Goal: Task Accomplishment & Management: Manage account settings

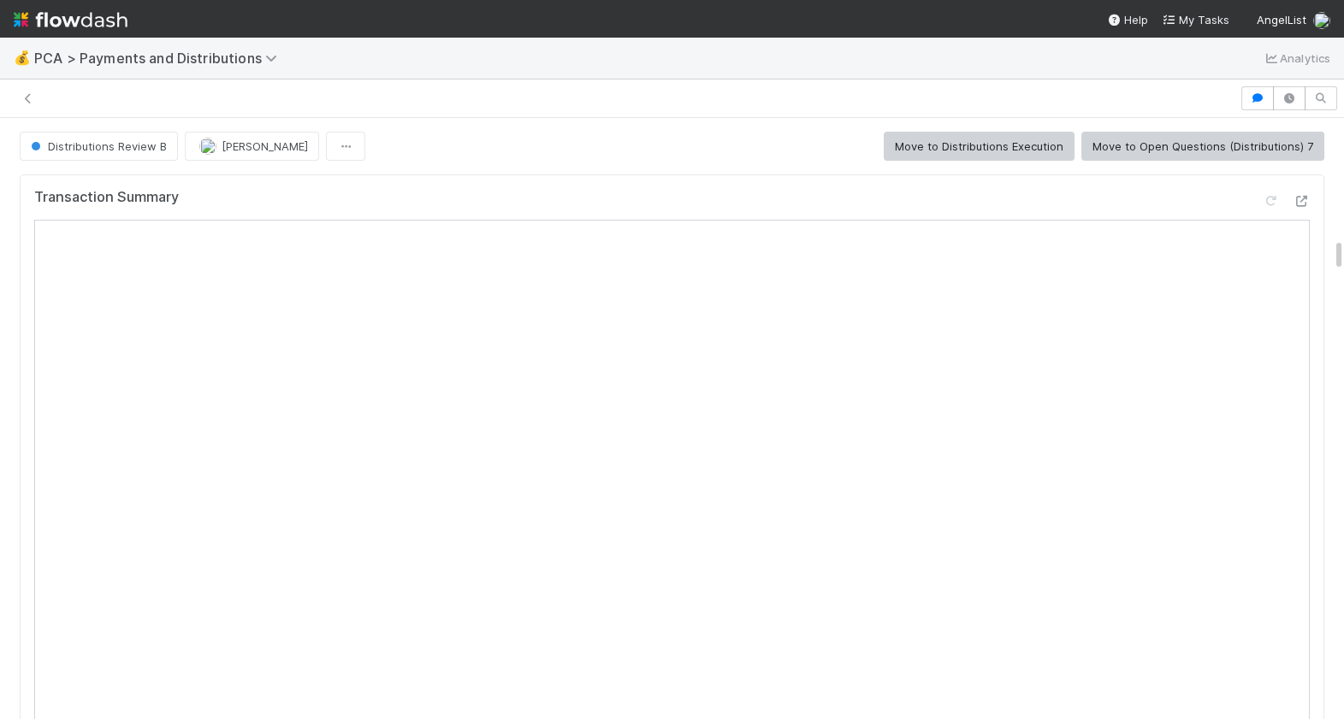
scroll to position [2146, 0]
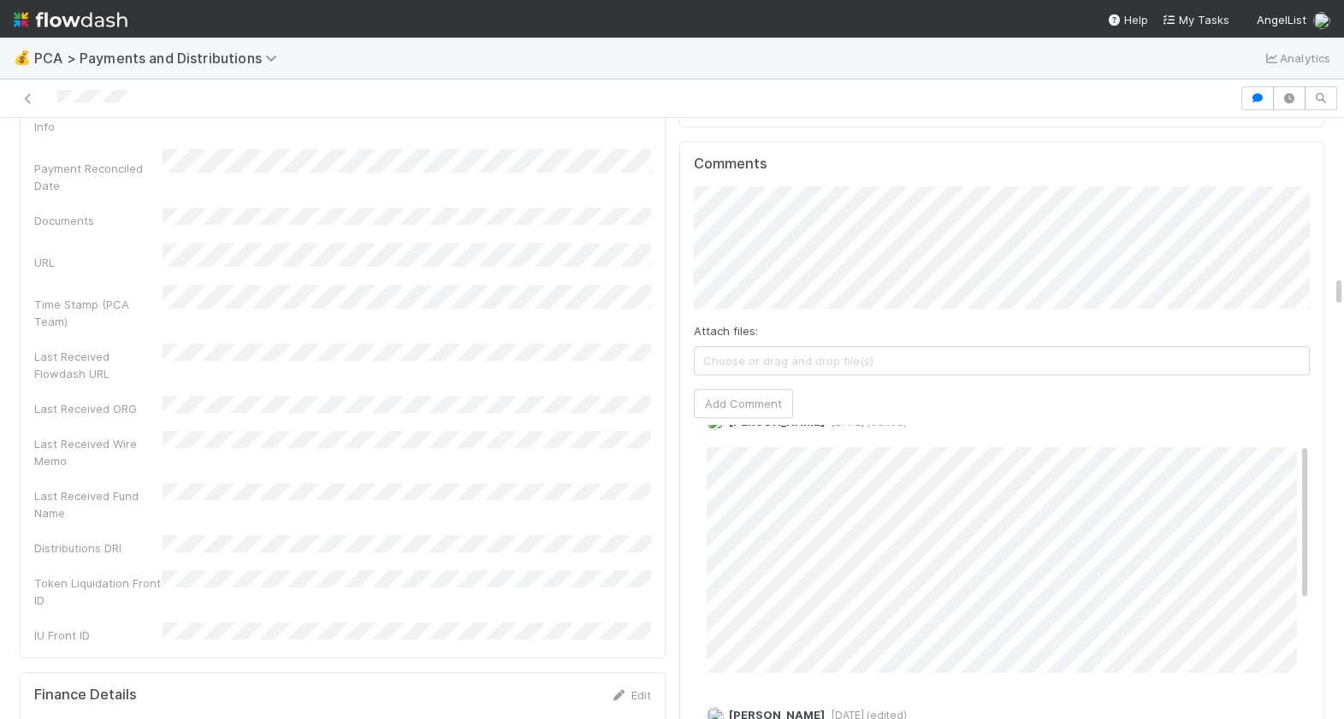
scroll to position [3130, 0]
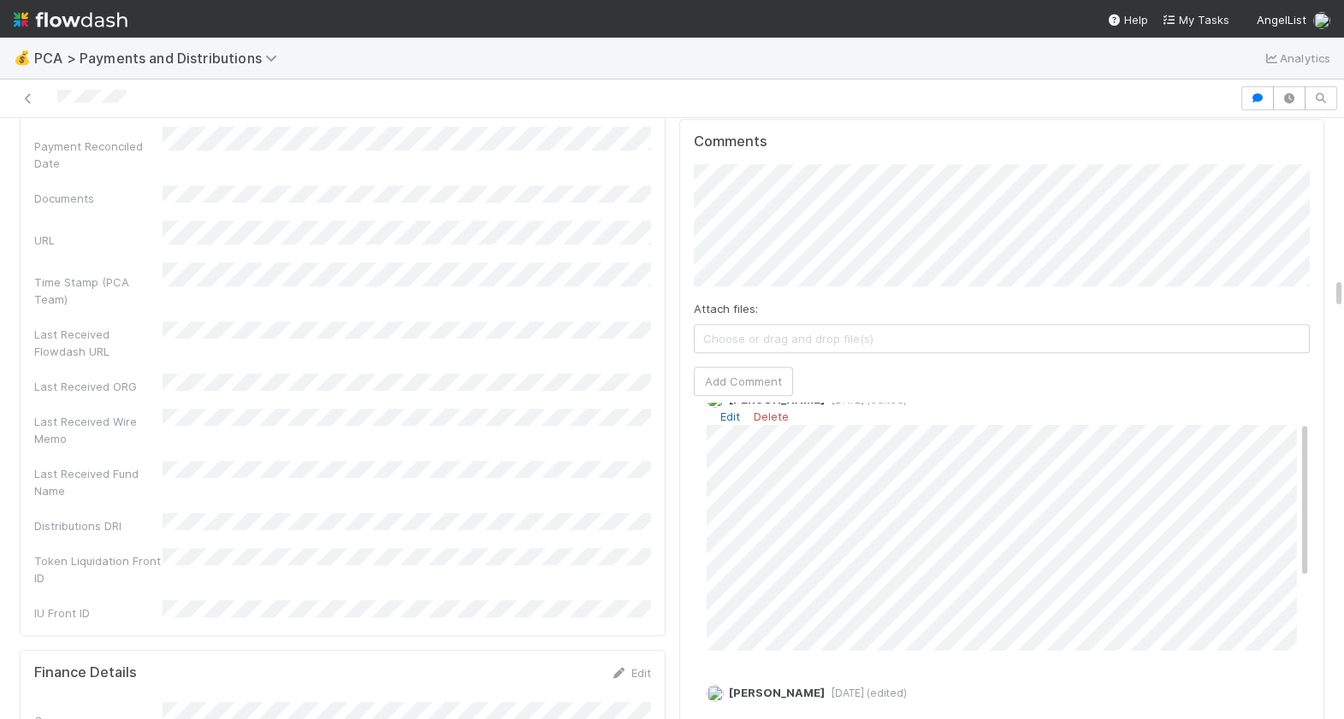
click at [736, 410] on link "Edit" at bounding box center [730, 417] width 20 height 14
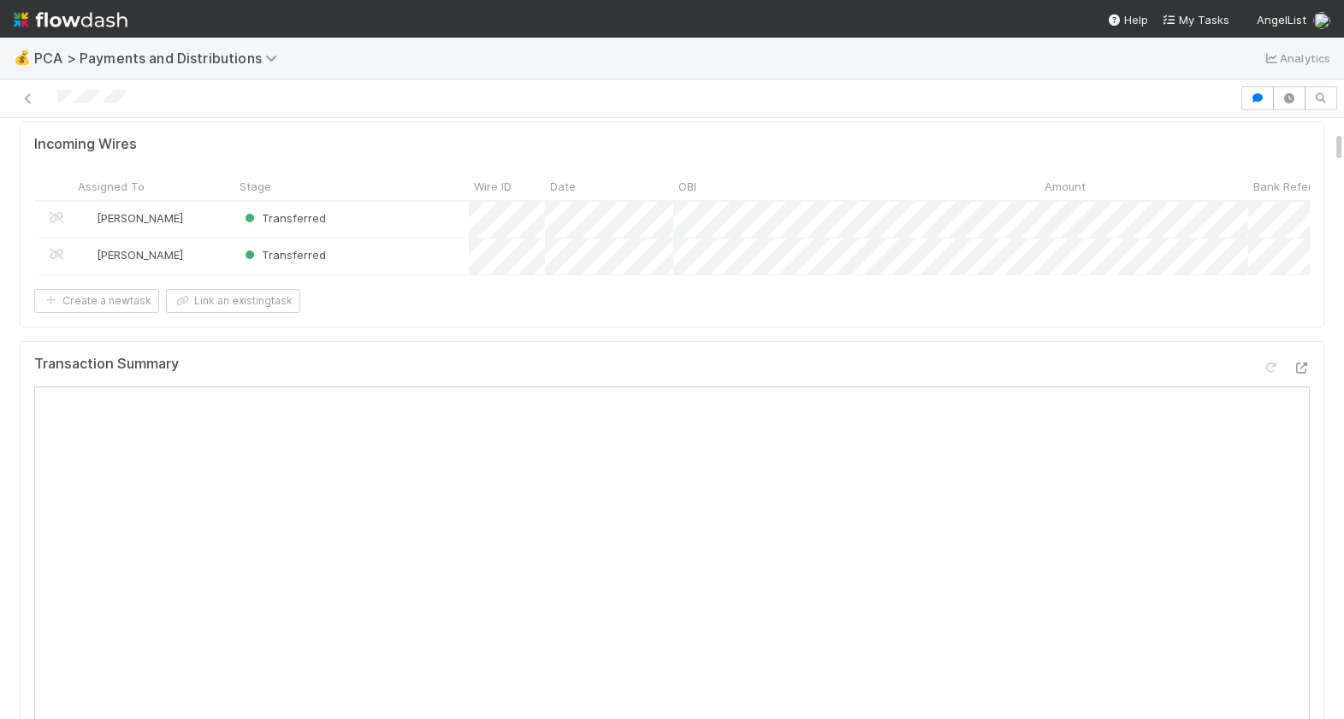
scroll to position [0, 0]
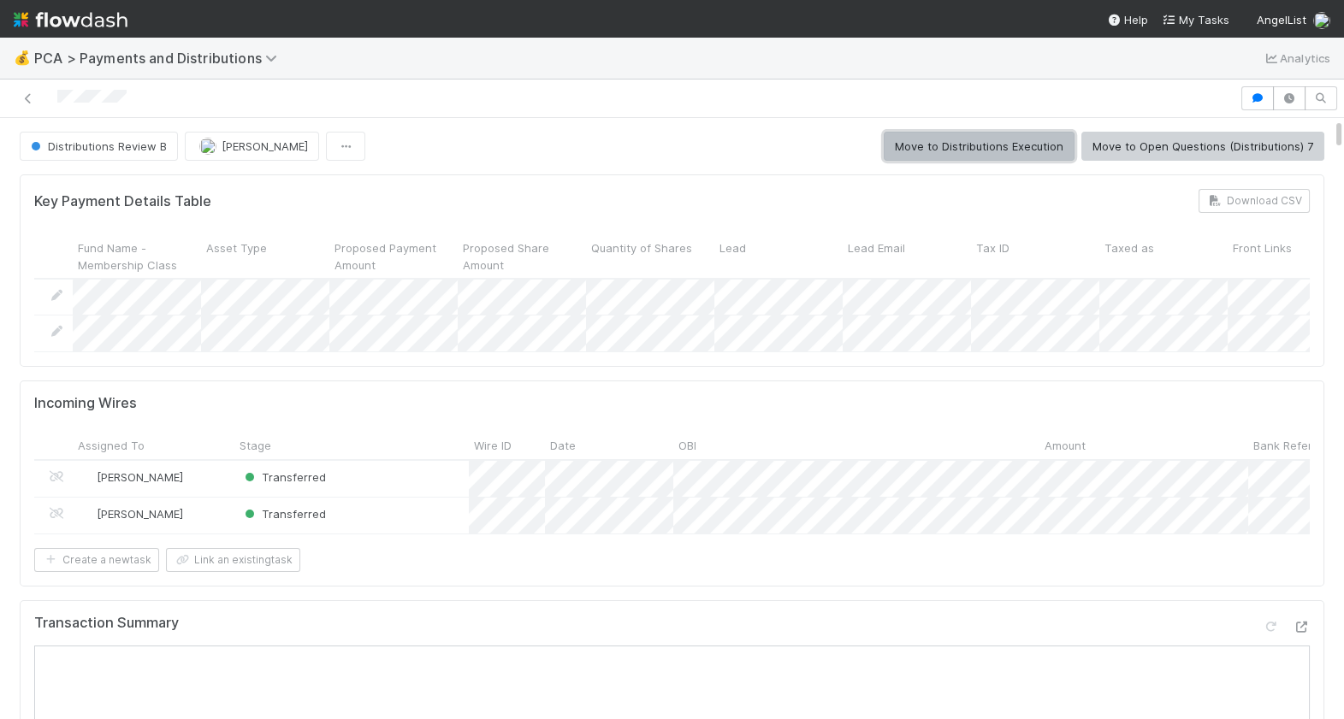
click at [970, 151] on button "Move to Distributions Execution" at bounding box center [979, 146] width 191 height 29
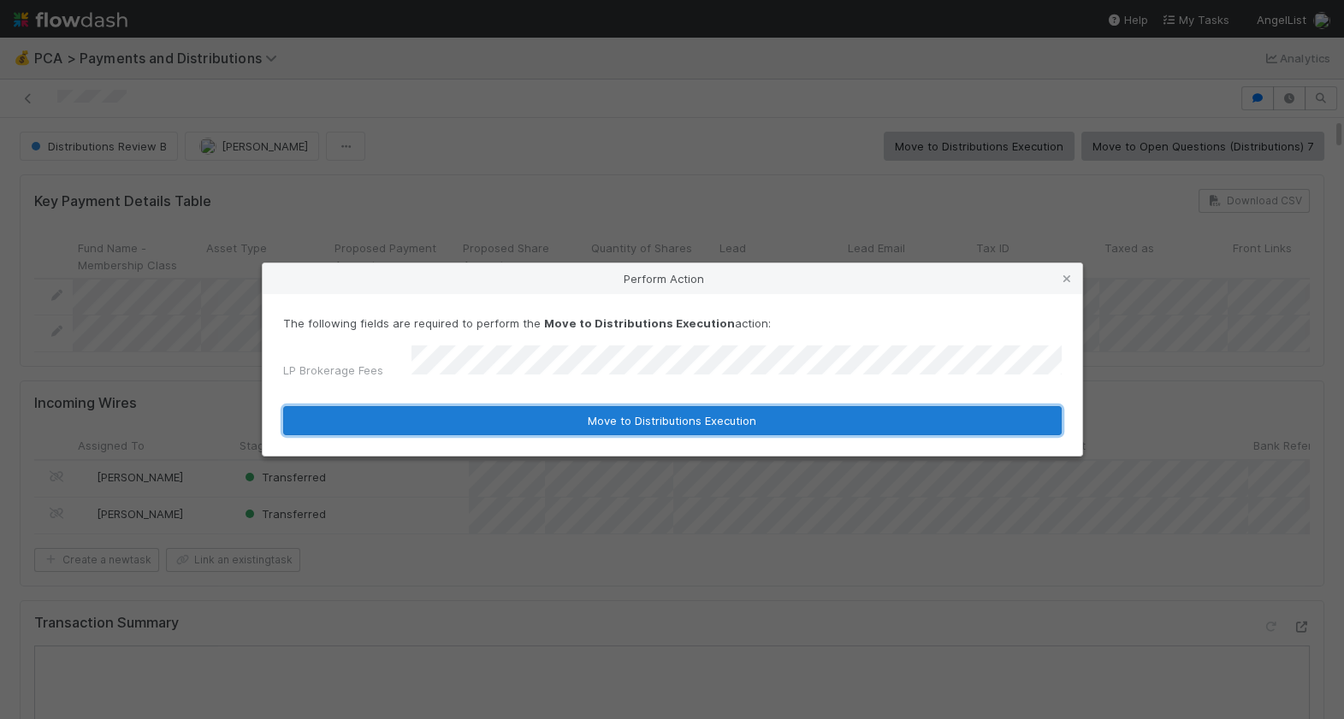
click at [522, 412] on button "Move to Distributions Execution" at bounding box center [672, 420] width 778 height 29
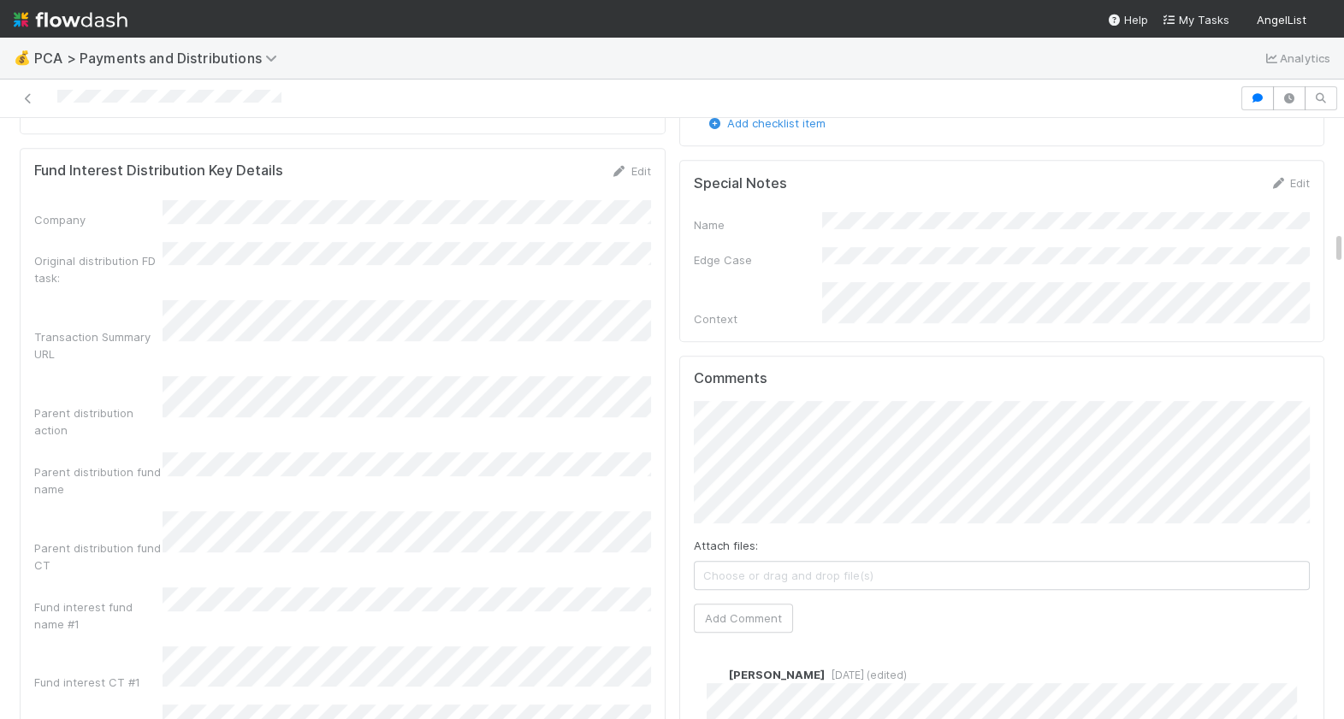
scroll to position [2006, 0]
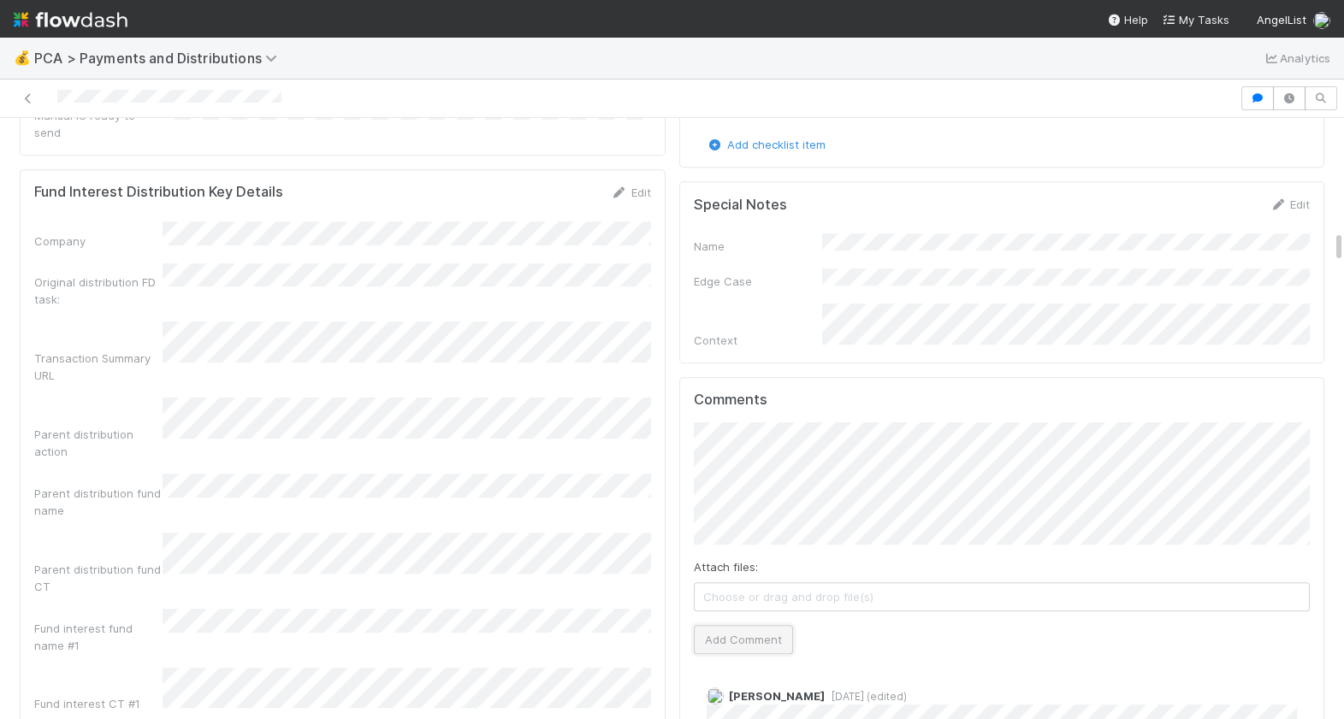
click at [737, 625] on button "Add Comment" at bounding box center [743, 639] width 99 height 29
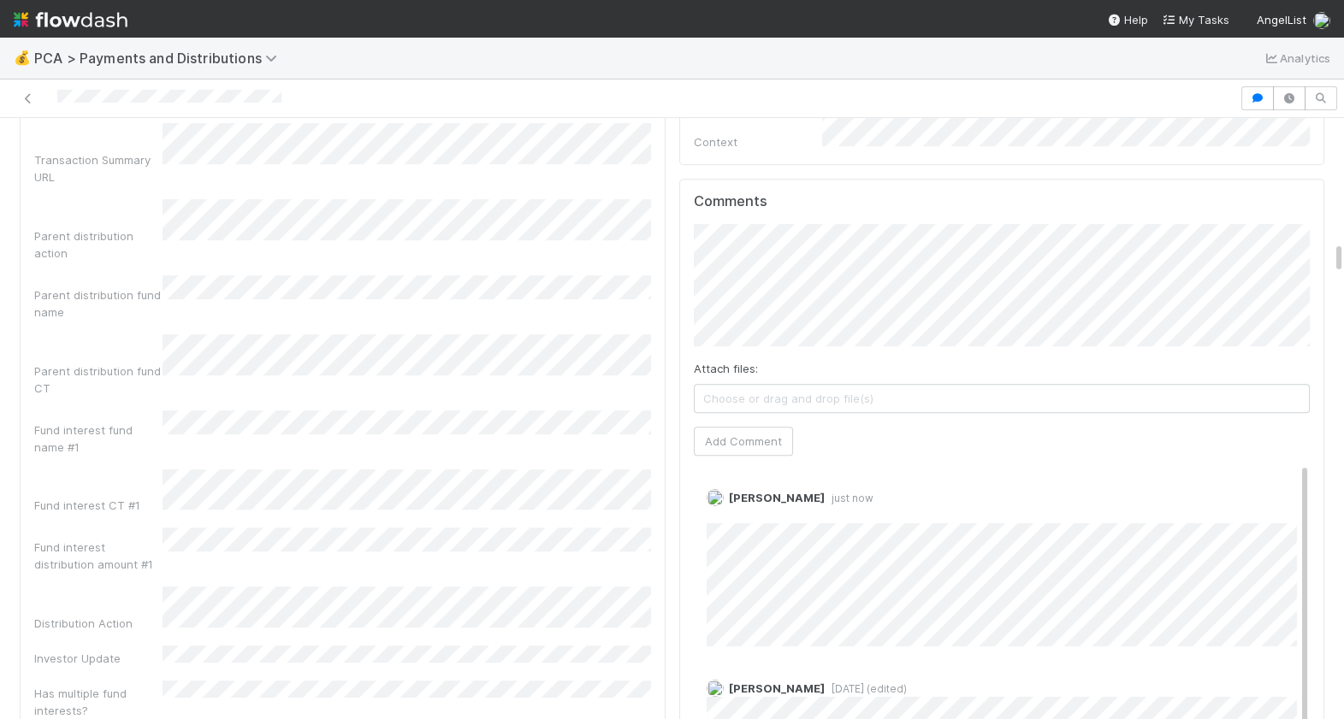
scroll to position [2203, 0]
click at [732, 509] on link "Edit" at bounding box center [730, 516] width 20 height 14
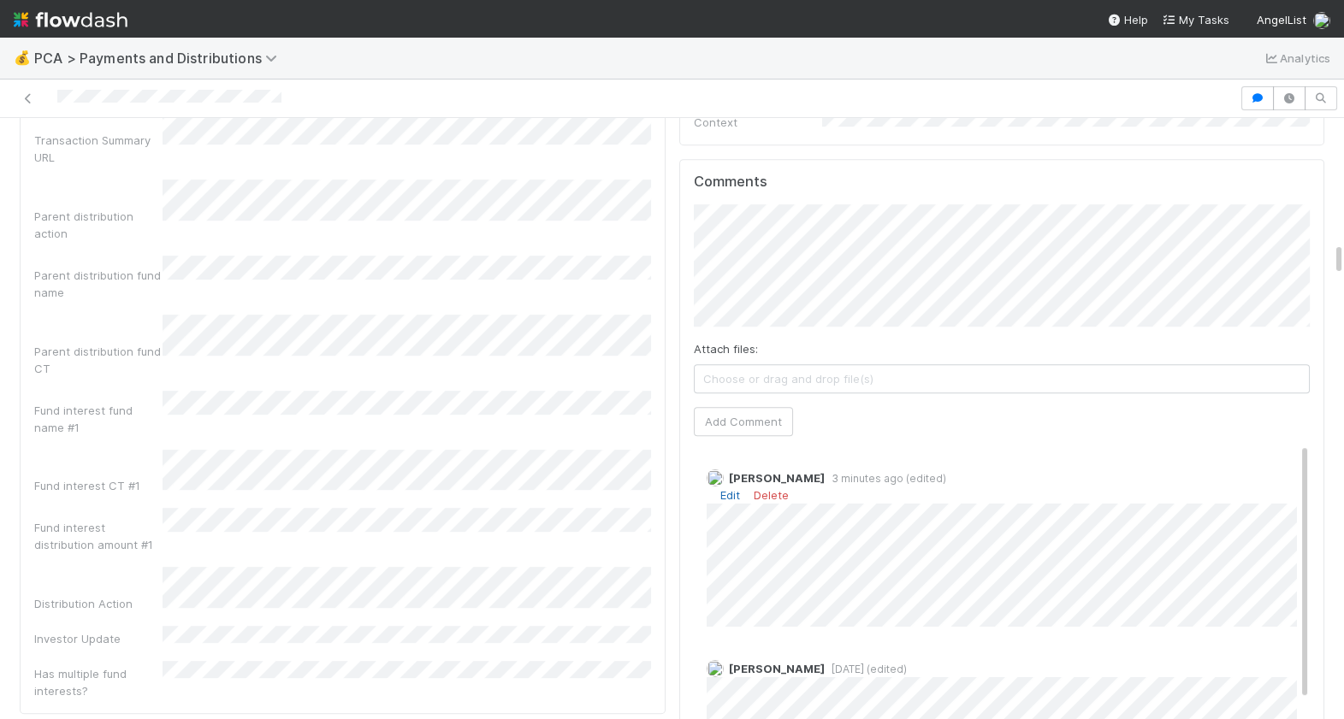
click at [720, 488] on link "Edit" at bounding box center [730, 495] width 20 height 14
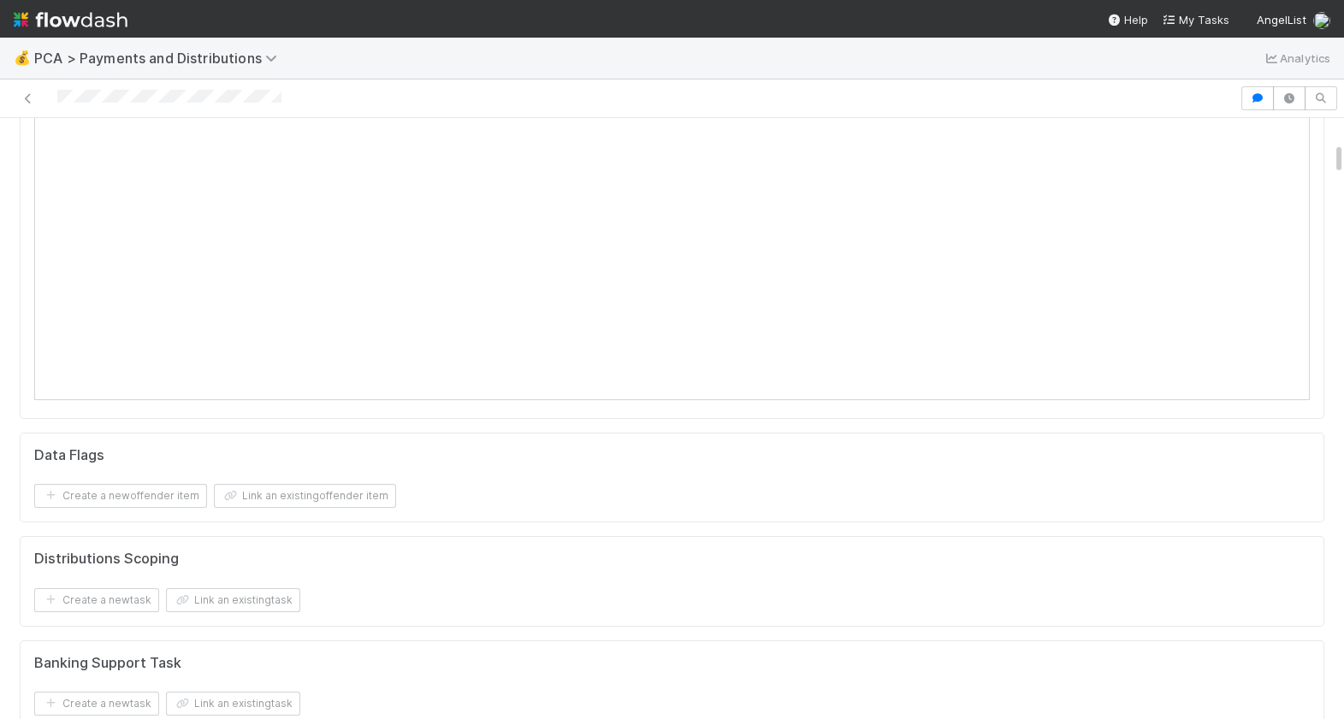
scroll to position [0, 0]
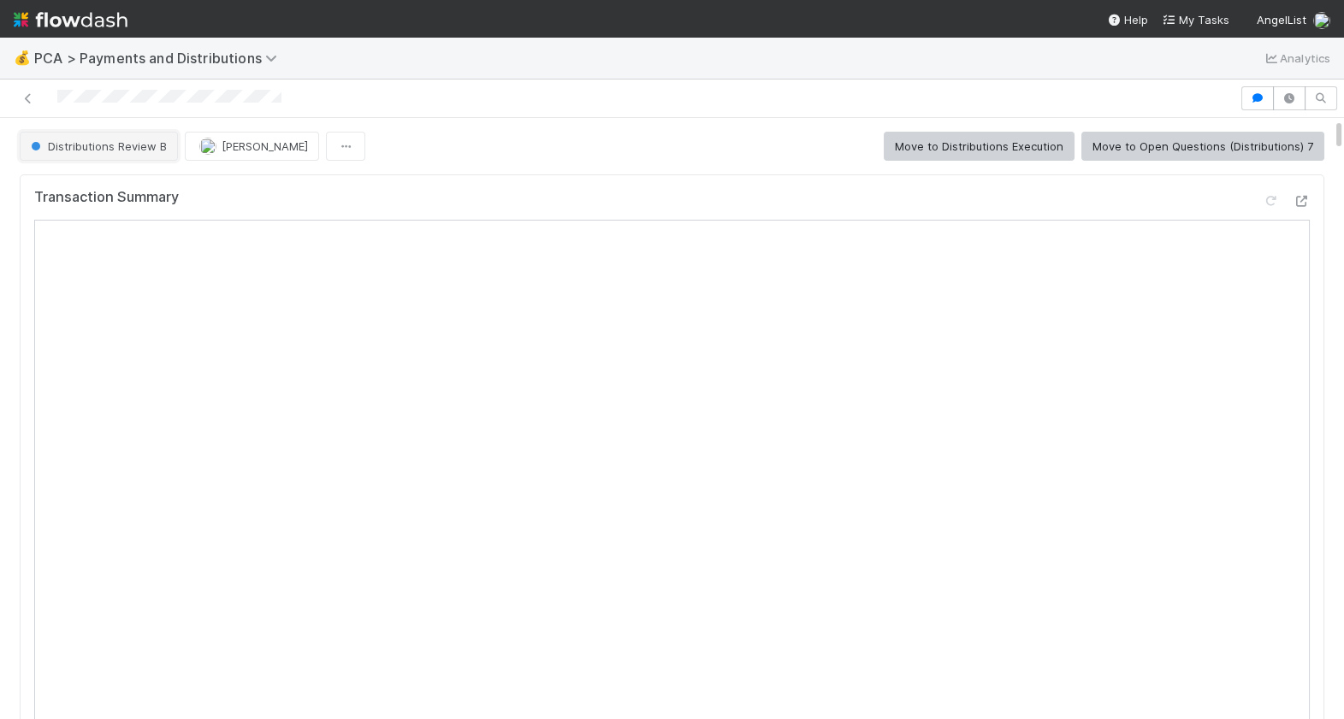
click at [70, 143] on span "Distributions Review B" at bounding box center [96, 146] width 139 height 14
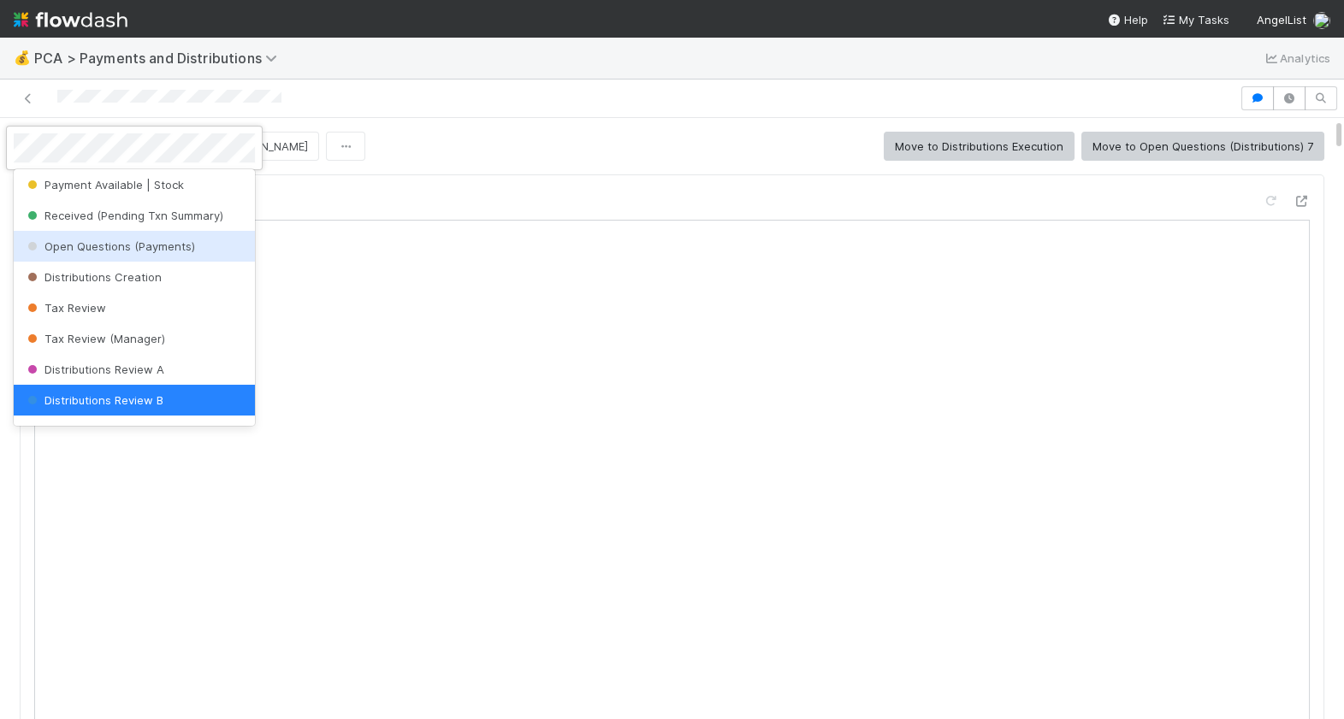
scroll to position [536, 0]
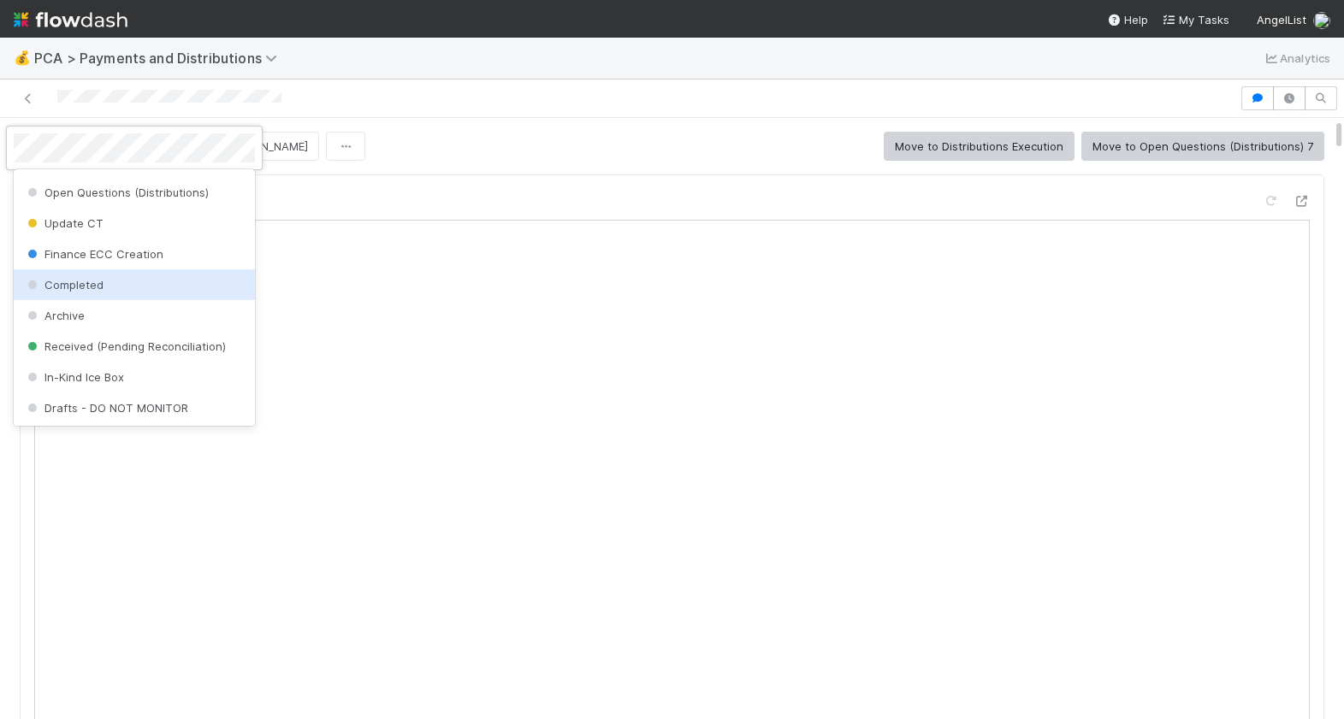
click at [125, 282] on div "Completed" at bounding box center [134, 284] width 241 height 31
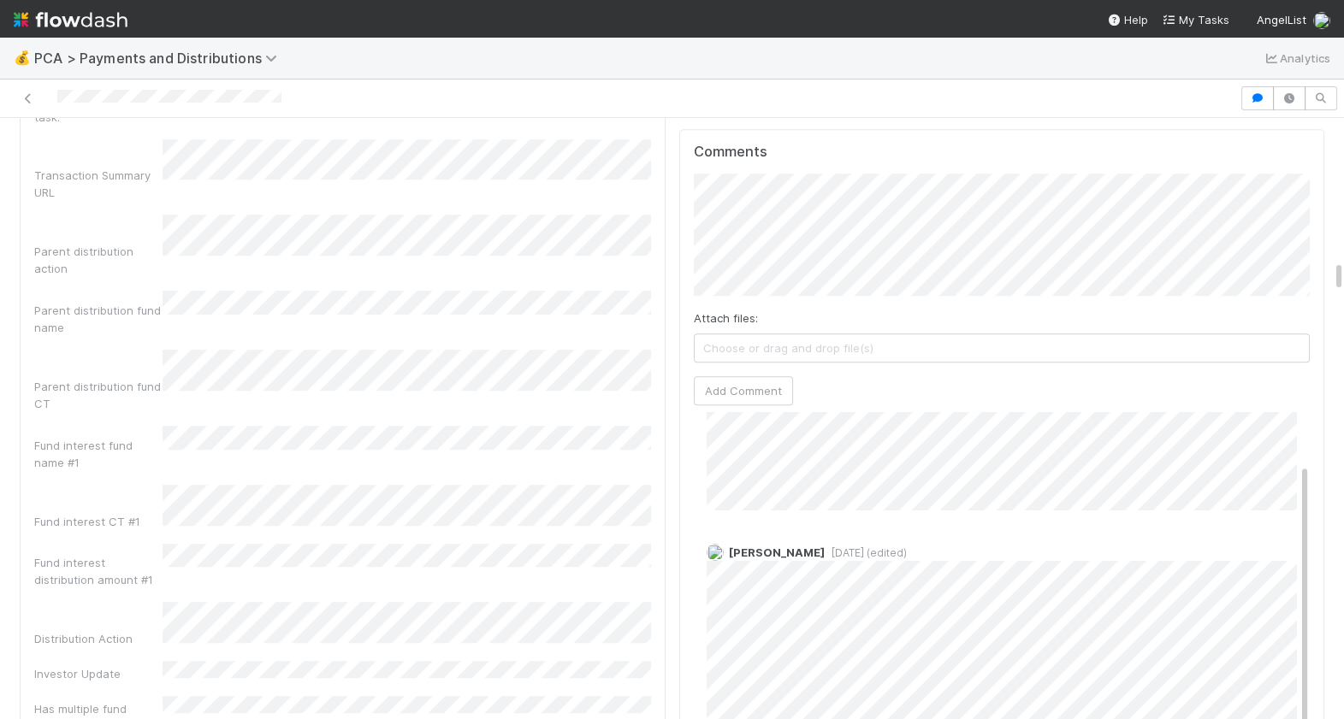
scroll to position [48, 0]
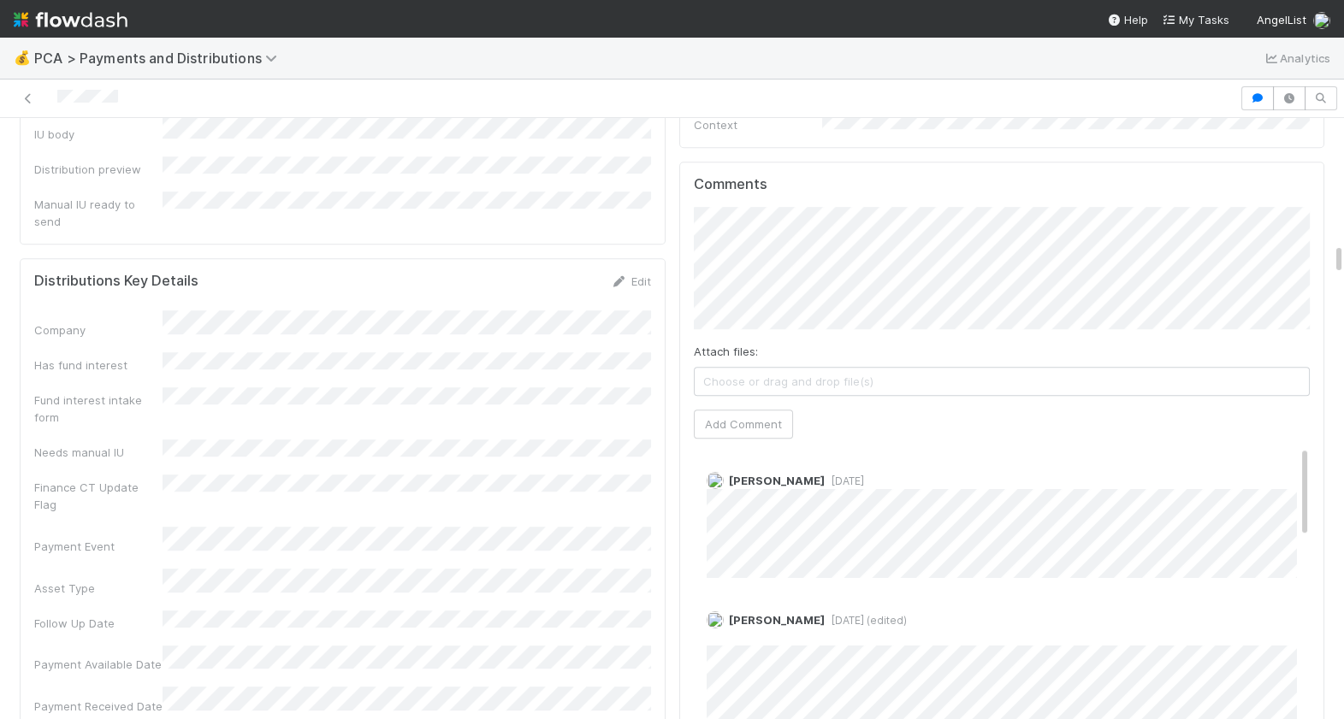
scroll to position [2652, 0]
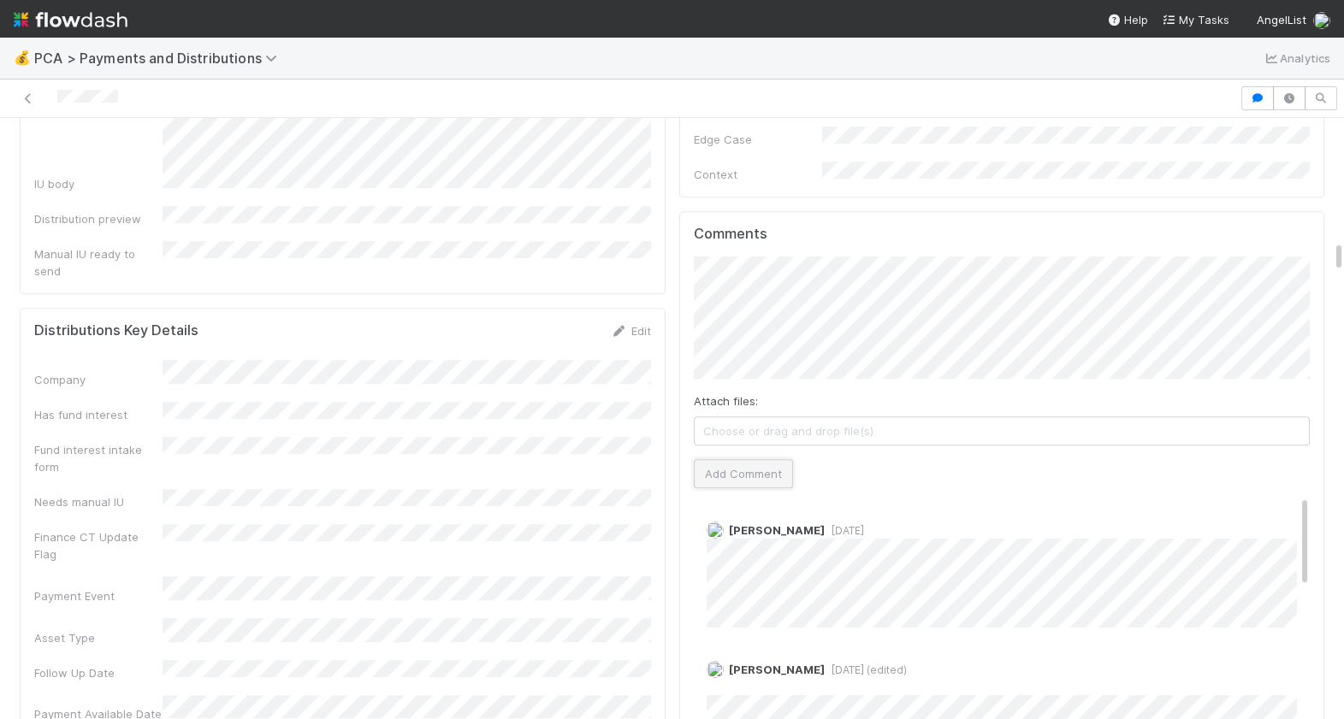
click at [728, 459] on button "Add Comment" at bounding box center [743, 473] width 99 height 29
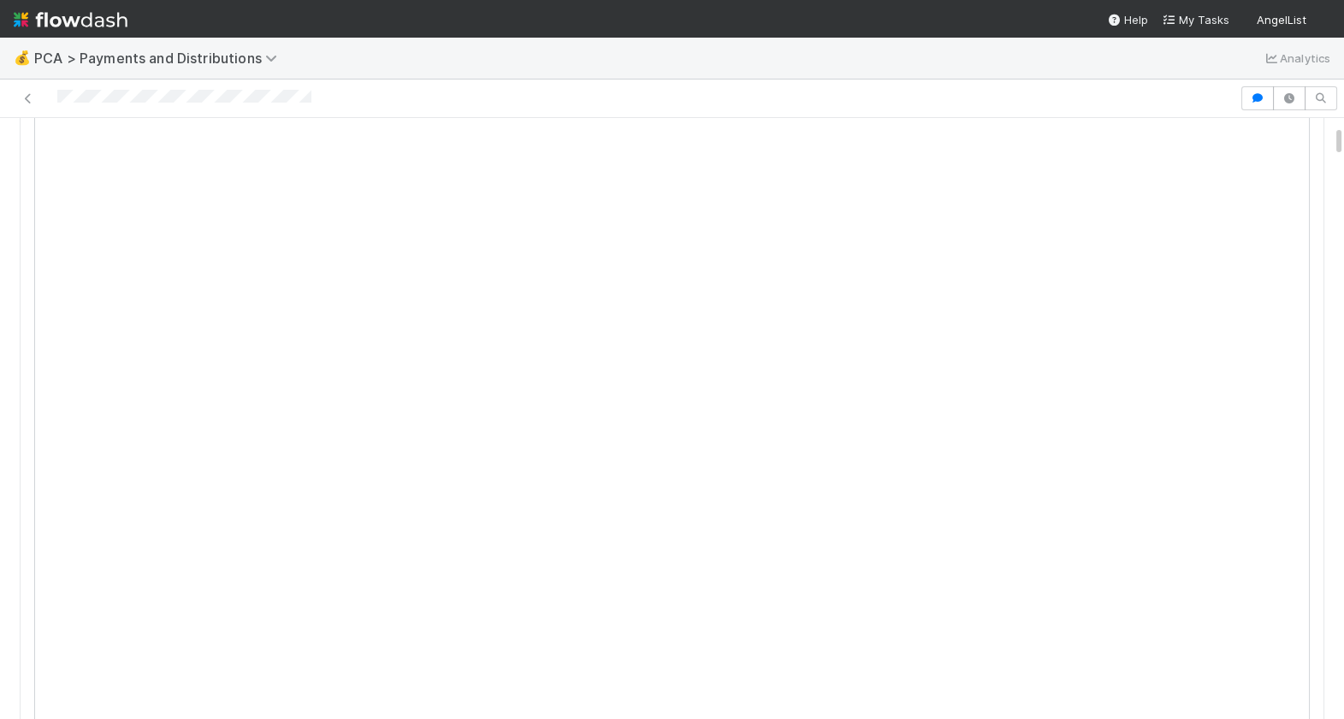
scroll to position [669, 0]
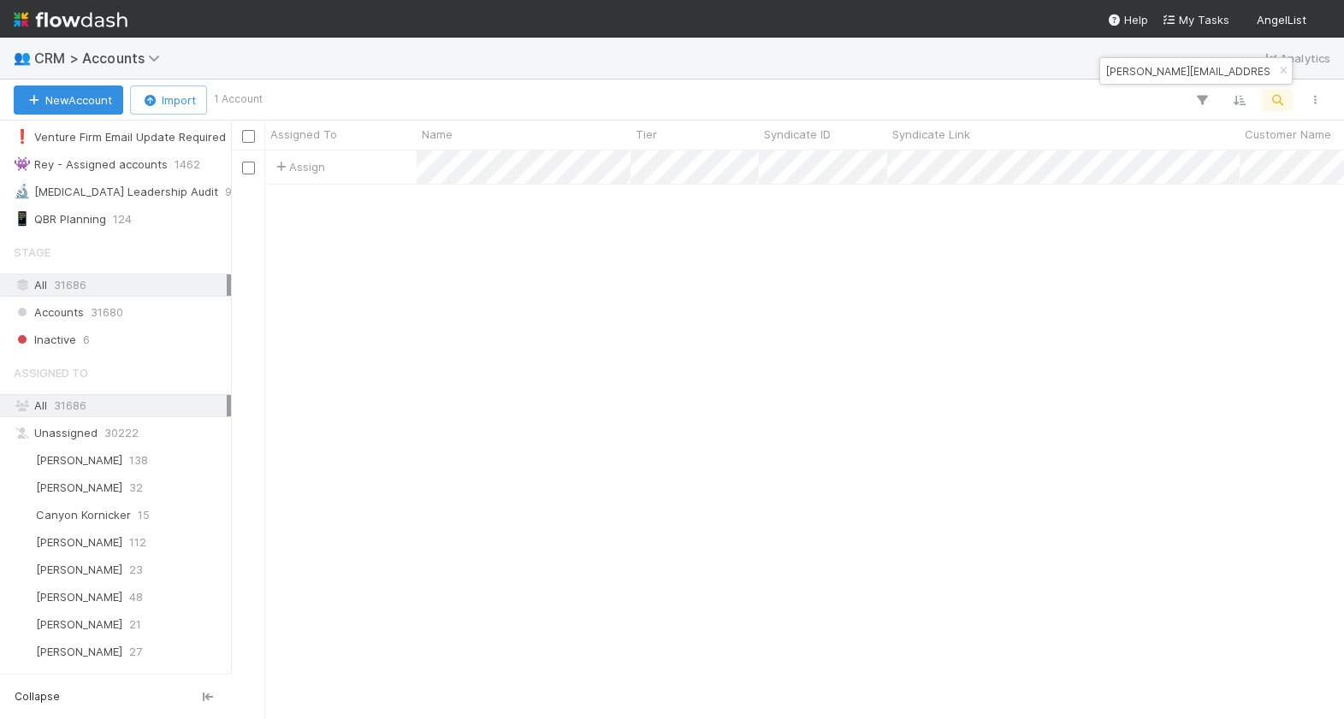
scroll to position [245, 0]
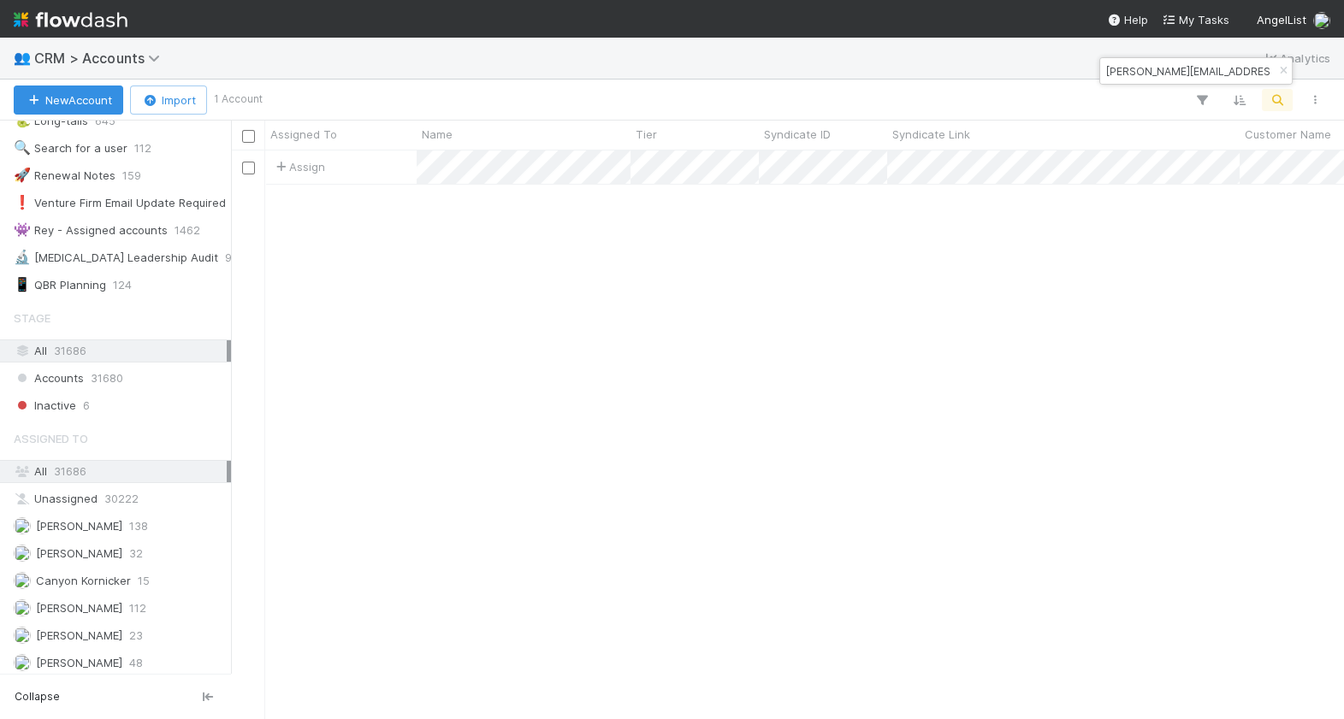
drag, startPoint x: 1281, startPoint y: 74, endPoint x: 1279, endPoint y: 91, distance: 17.3
click at [1282, 74] on icon "button" at bounding box center [1282, 71] width 17 height 10
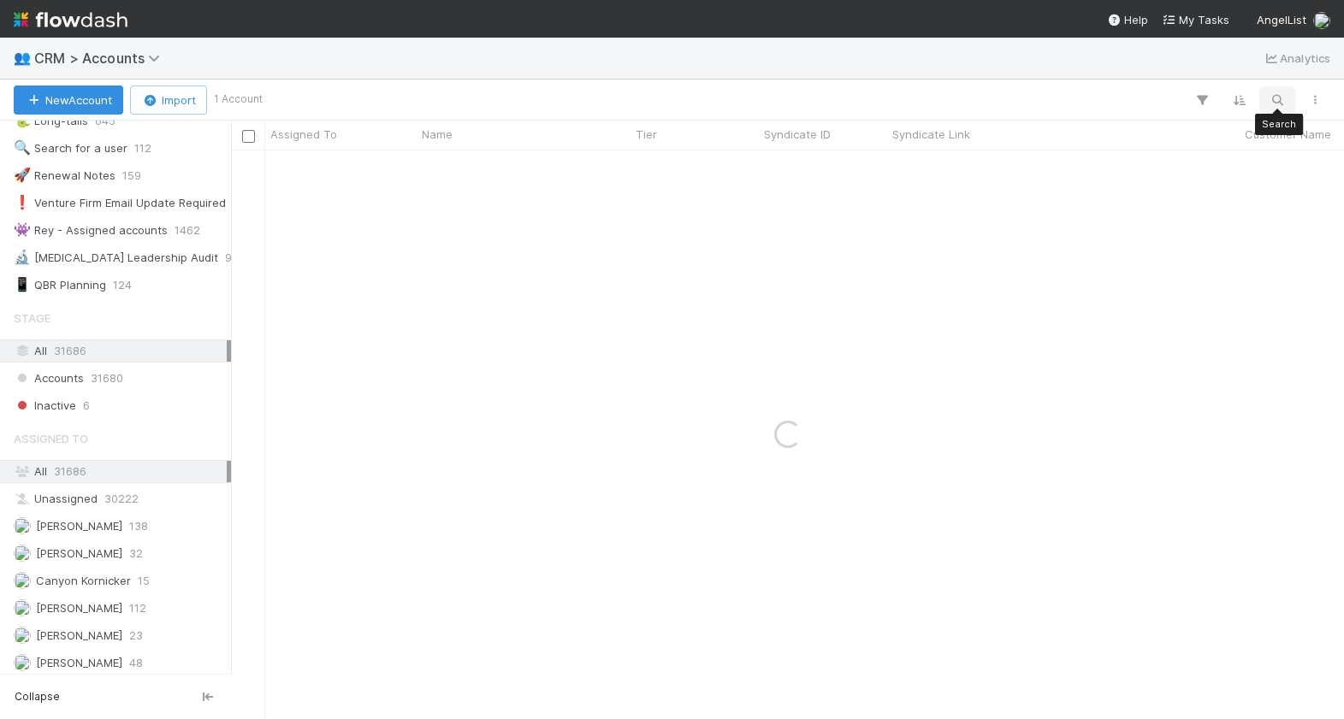
click at [1279, 102] on icon "button" at bounding box center [1276, 99] width 17 height 15
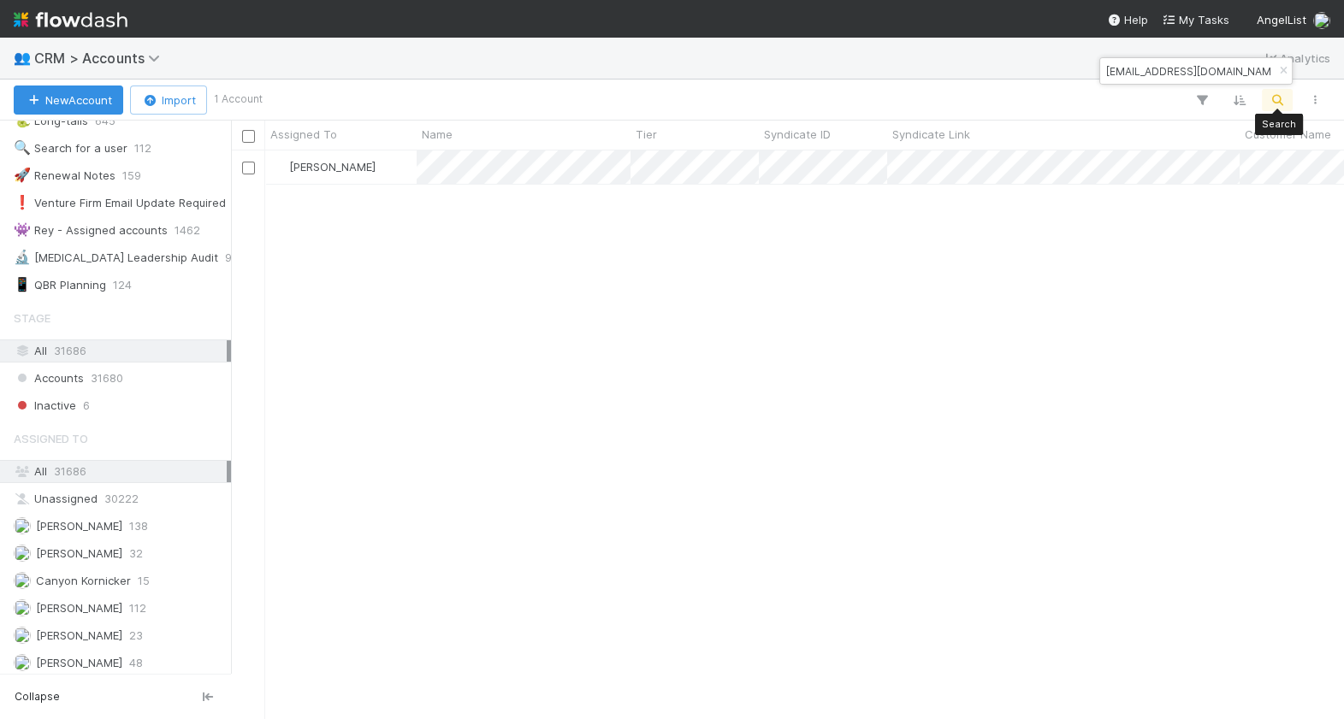
scroll to position [569, 1112]
type input "ben@orangedao.xyz"
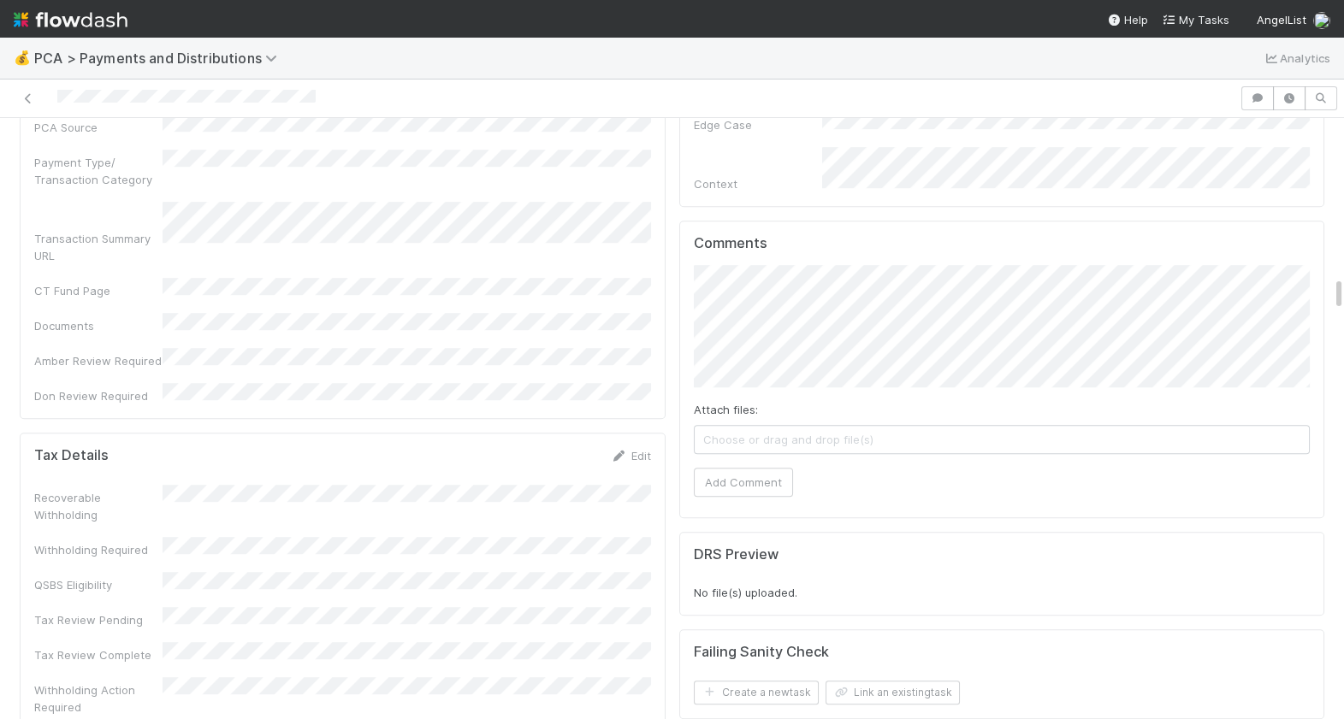
scroll to position [2673, 0]
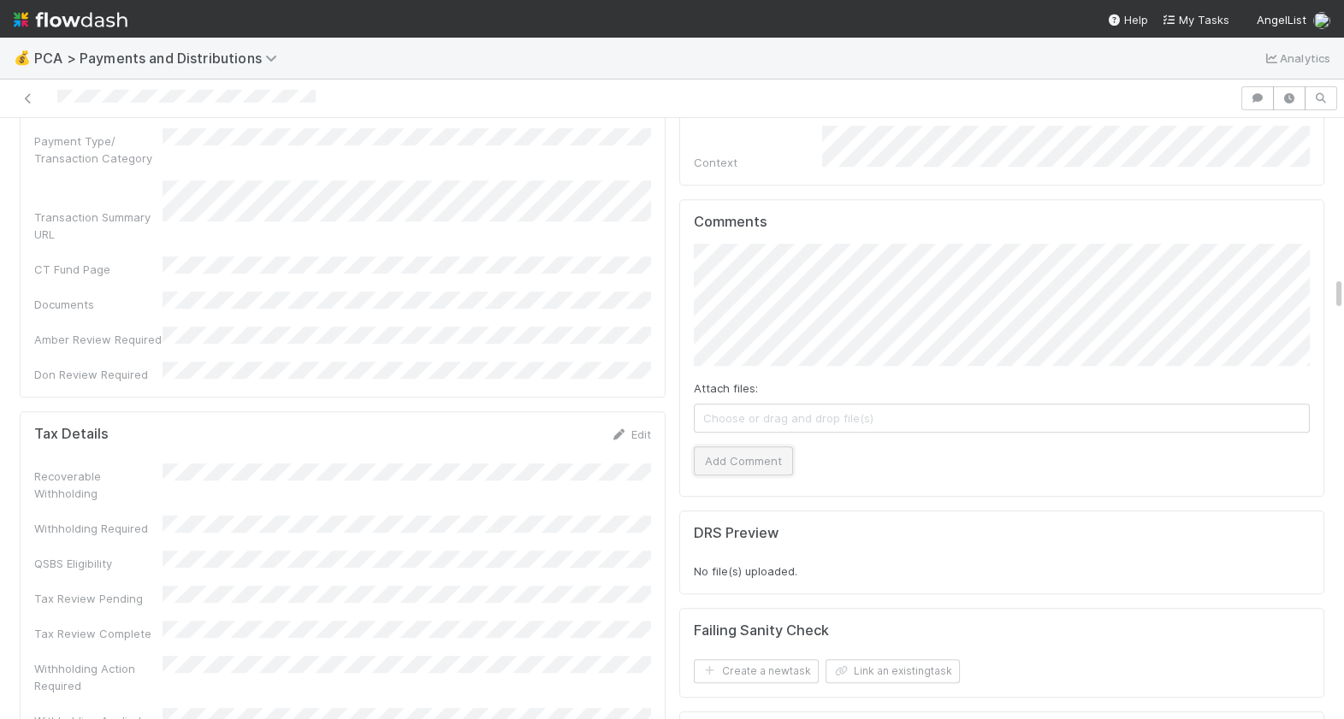
click at [746, 446] on button "Add Comment" at bounding box center [743, 460] width 99 height 29
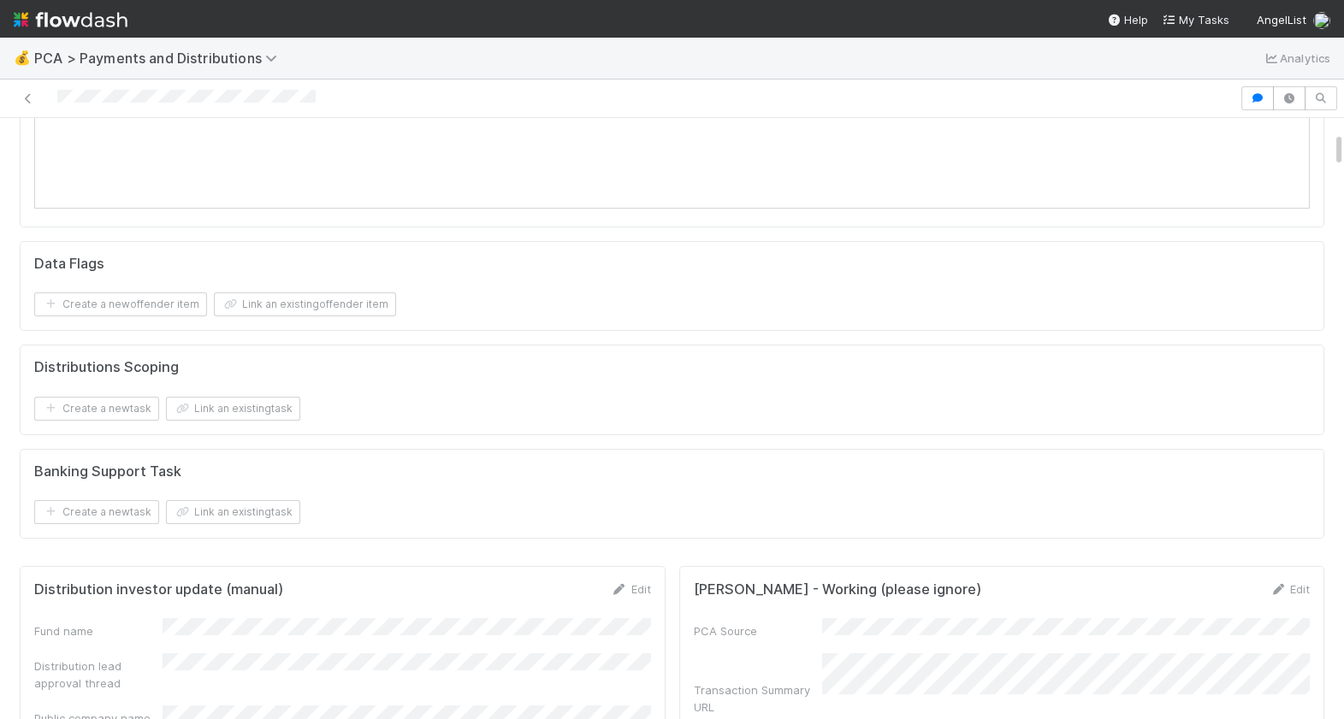
scroll to position [0, 0]
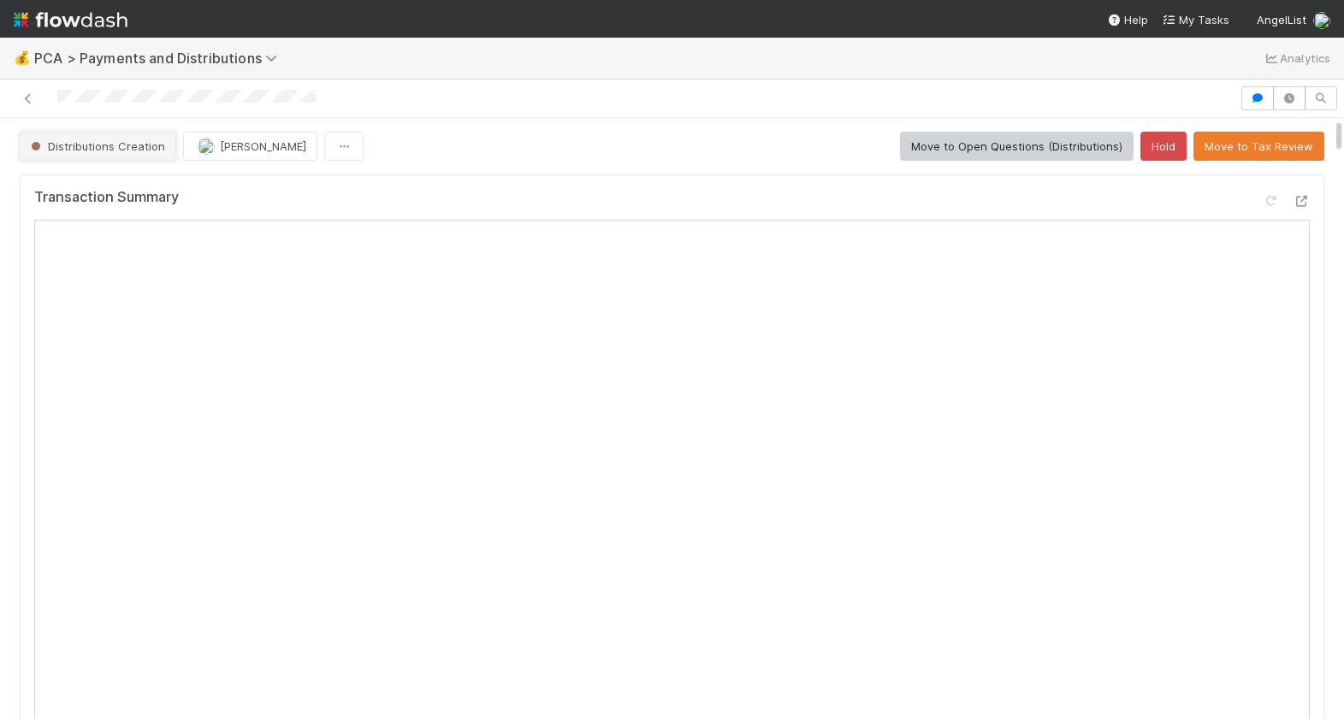
click at [101, 138] on button "Distributions Creation" at bounding box center [98, 146] width 157 height 29
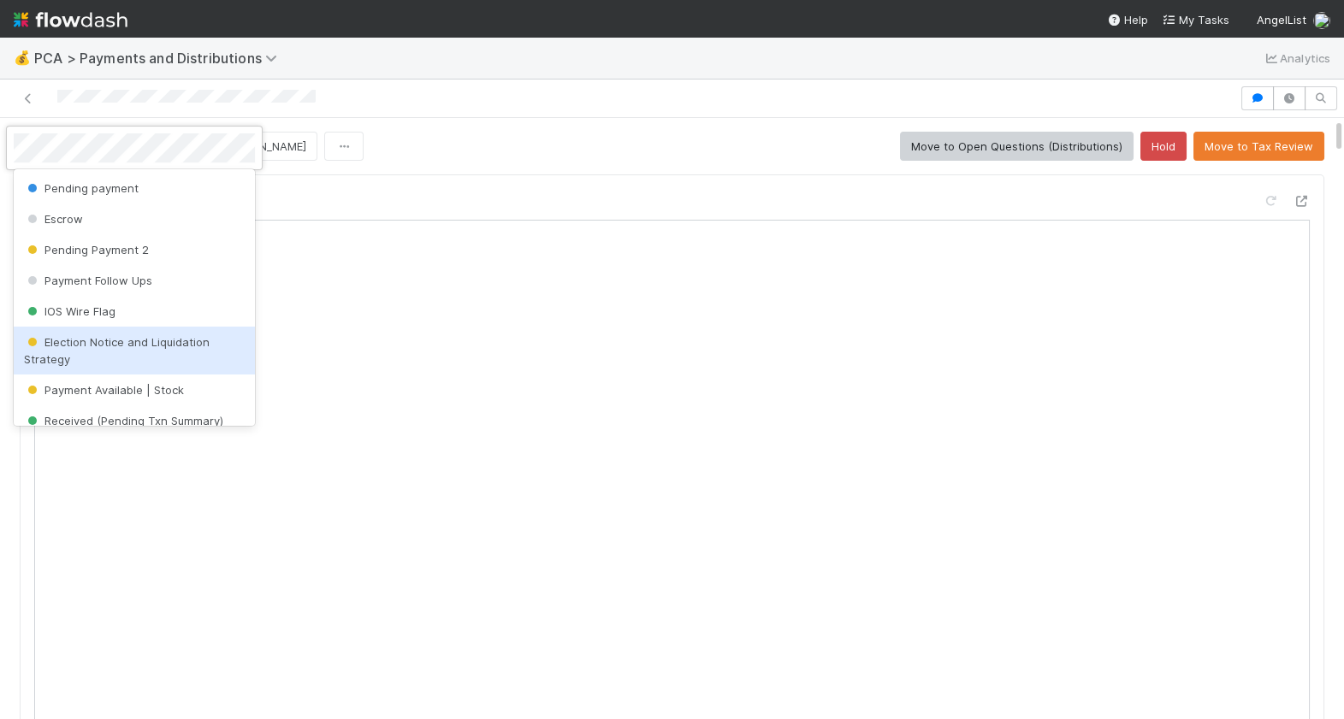
scroll to position [536, 0]
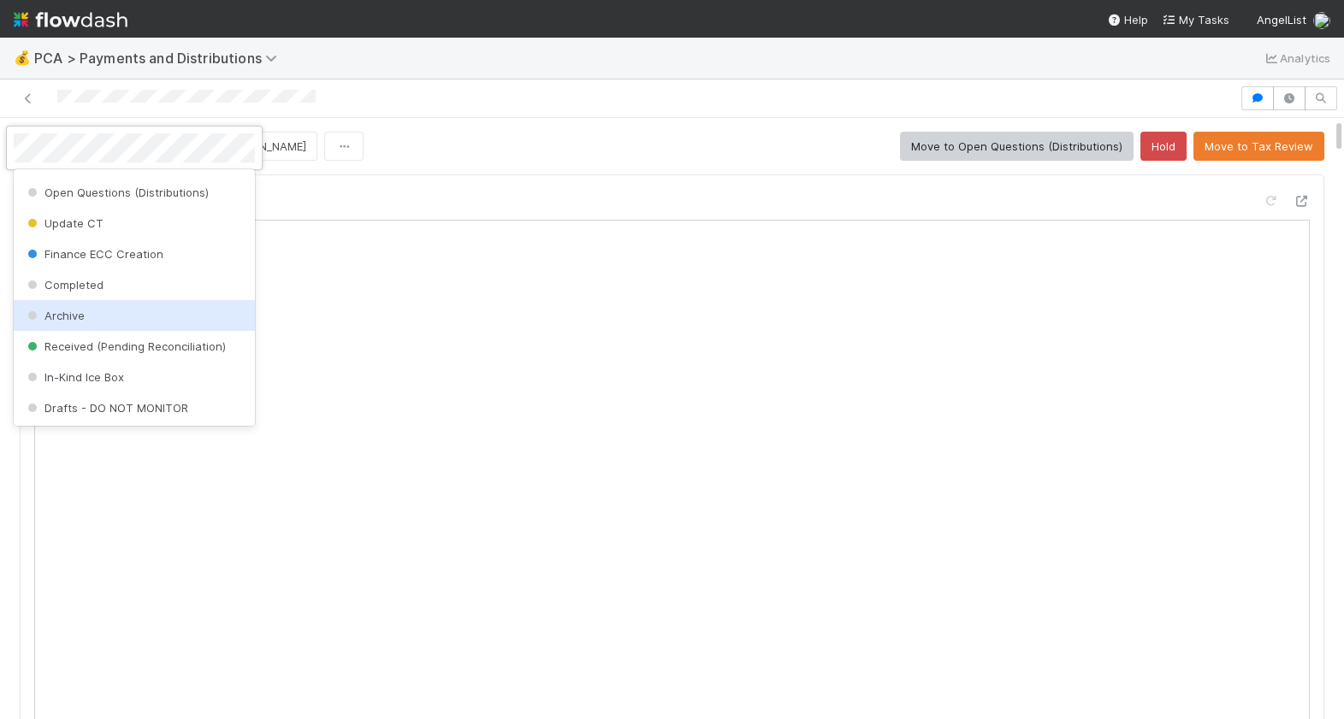
click at [98, 313] on div "Archive" at bounding box center [134, 315] width 241 height 31
